Goal: Information Seeking & Learning: Learn about a topic

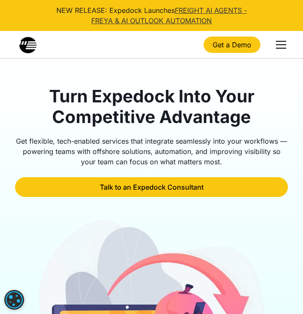
click at [142, 23] on link "FREIGHT AI AGENTS - FREYA & AI OUTLOOK AUTOMATION" at bounding box center [169, 15] width 156 height 19
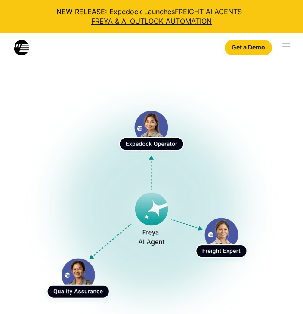
select select
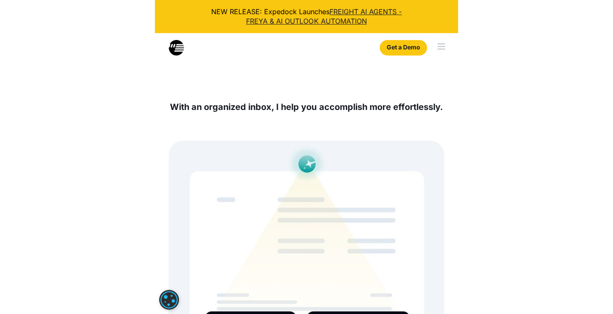
scroll to position [5355, 0]
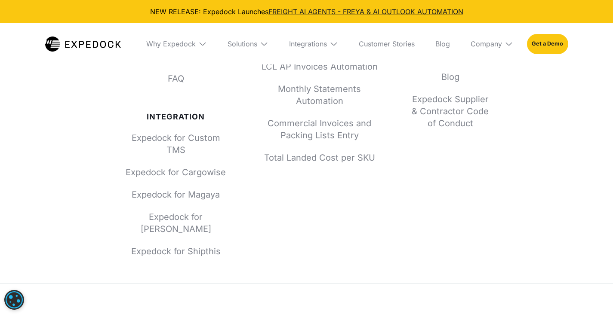
click at [302, 154] on div "Why Expedock Expedock vs. Alternatives Expedock for Accounting Expedock for Ope…" at bounding box center [306, 146] width 613 height 511
